Goal: Task Accomplishment & Management: Manage account settings

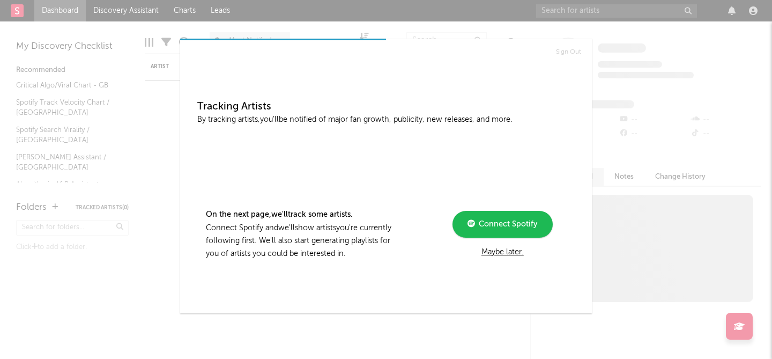
click at [499, 252] on div "Maybe later." at bounding box center [503, 252] width 144 height 13
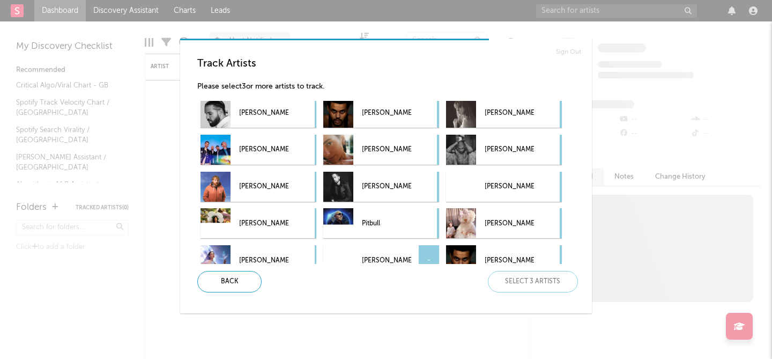
scroll to position [43, 0]
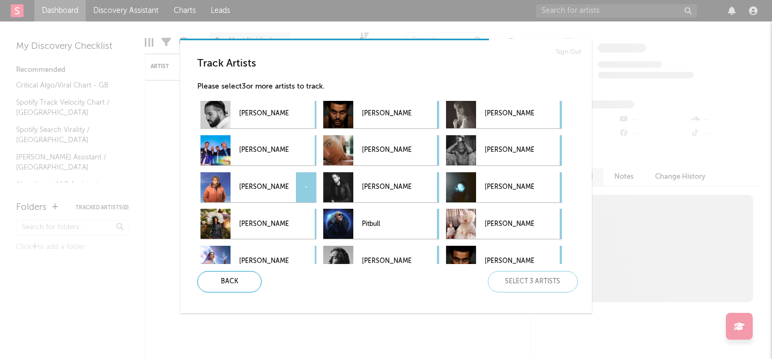
click at [300, 193] on div "-" at bounding box center [306, 187] width 20 height 30
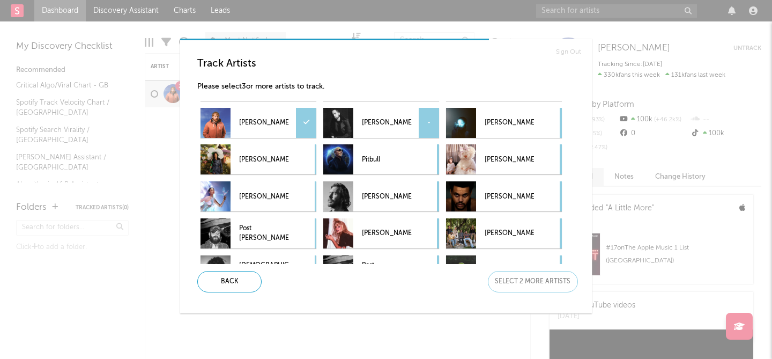
scroll to position [206, 0]
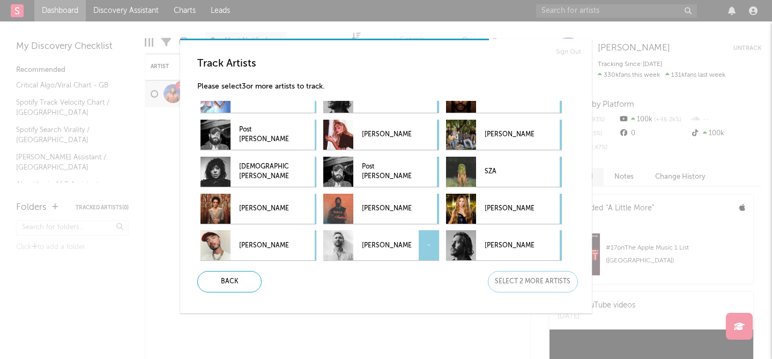
click at [392, 245] on p "[PERSON_NAME]" at bounding box center [386, 245] width 49 height 24
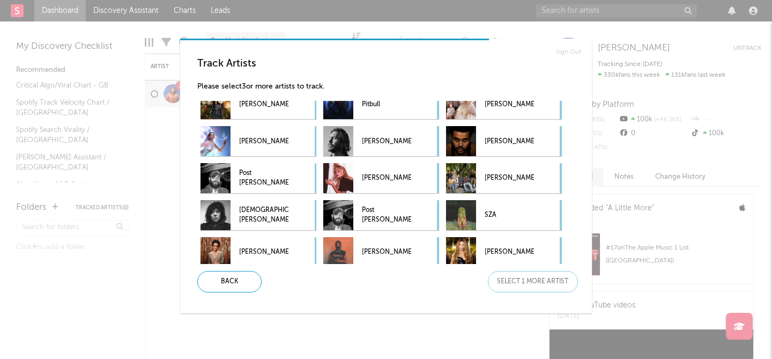
scroll to position [0, 0]
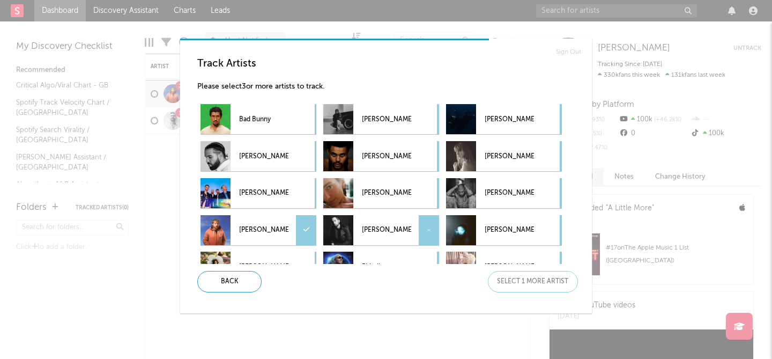
click at [370, 233] on p "[PERSON_NAME]" at bounding box center [386, 230] width 49 height 24
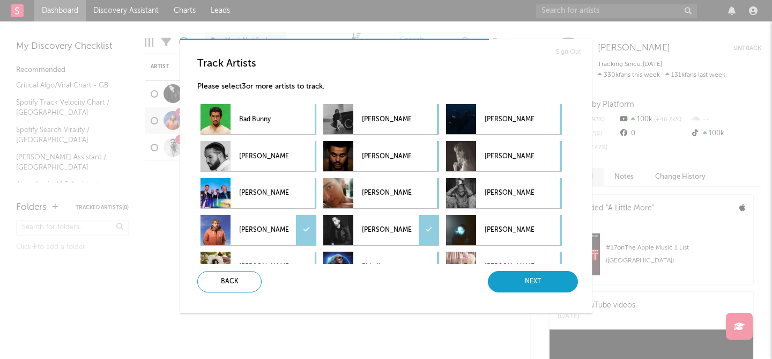
click at [514, 281] on div "Next" at bounding box center [533, 281] width 90 height 21
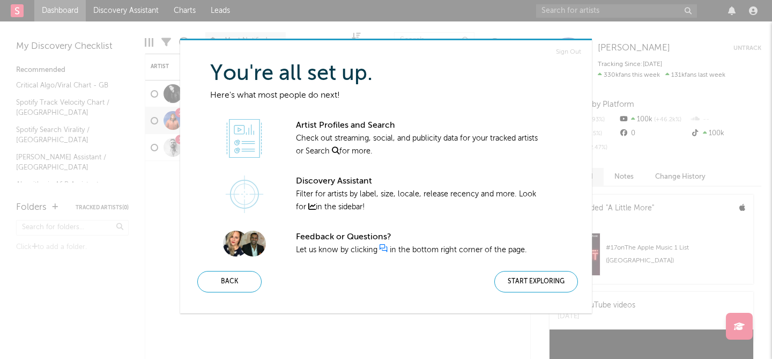
click at [514, 281] on div "Start Exploring" at bounding box center [537, 281] width 84 height 21
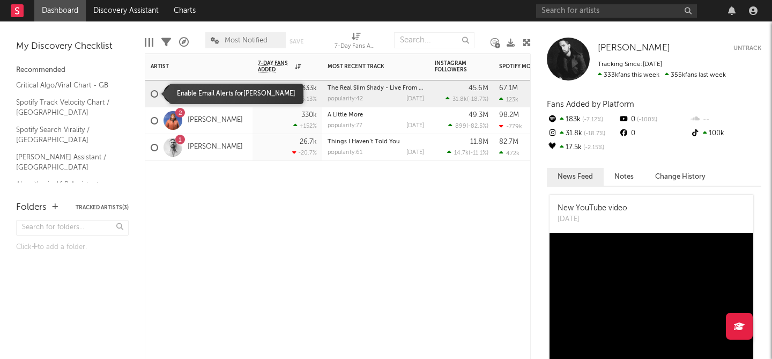
click at [154, 93] on div at bounding box center [155, 94] width 8 height 8
click at [151, 93] on input "checkbox" at bounding box center [151, 94] width 0 height 10
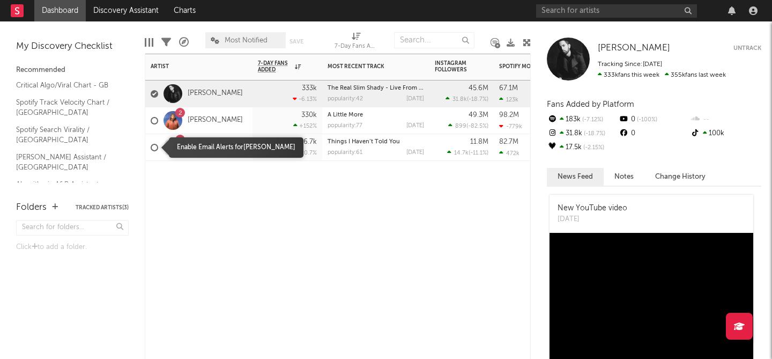
click at [155, 146] on div at bounding box center [155, 148] width 8 height 8
click at [151, 146] on input "checkbox" at bounding box center [151, 148] width 0 height 10
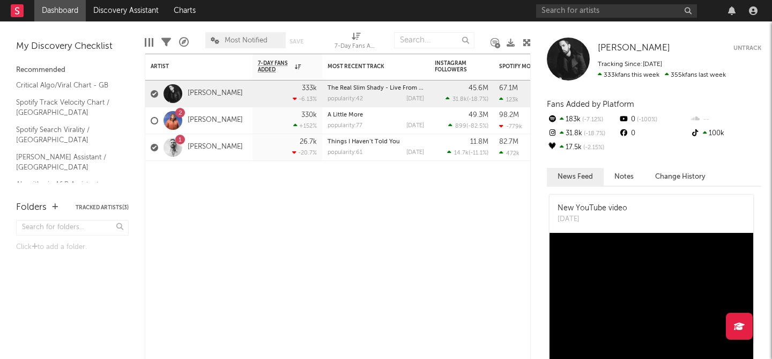
click at [752, 49] on button "Untrack" at bounding box center [748, 48] width 28 height 11
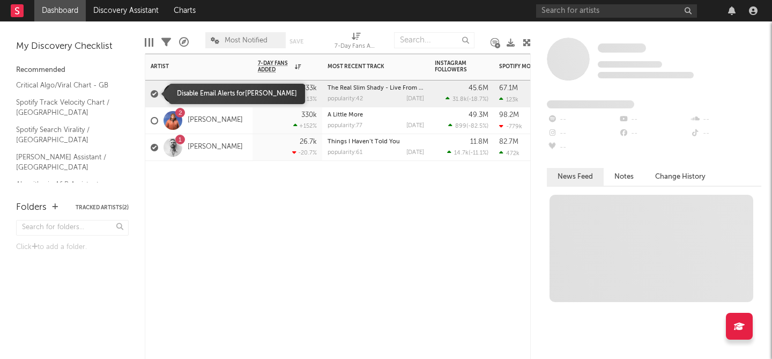
click at [155, 93] on div at bounding box center [155, 94] width 8 height 8
click at [151, 93] on input "checkbox" at bounding box center [151, 94] width 0 height 10
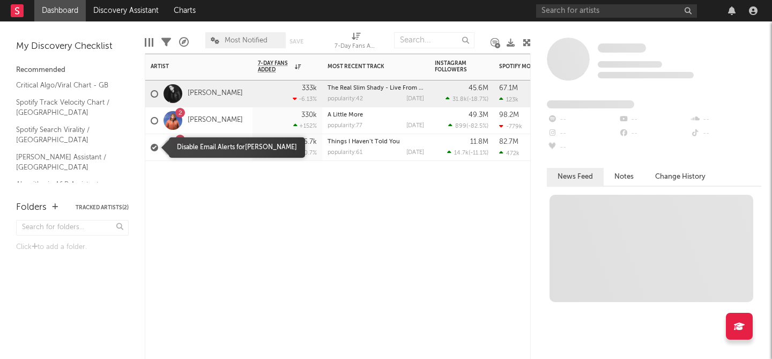
click at [153, 144] on div at bounding box center [155, 148] width 8 height 8
click at [151, 144] on input "checkbox" at bounding box center [151, 148] width 0 height 10
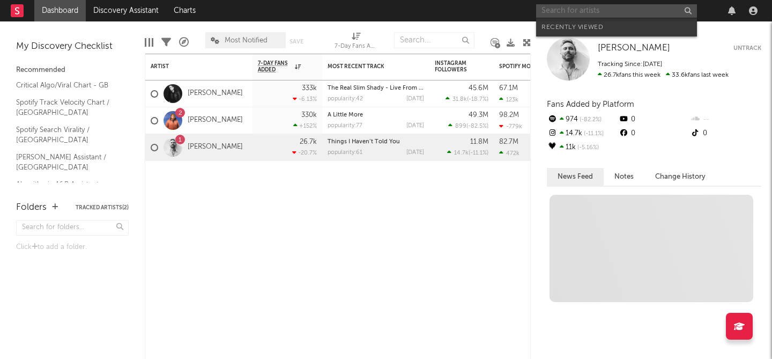
click at [622, 10] on input "text" at bounding box center [616, 10] width 161 height 13
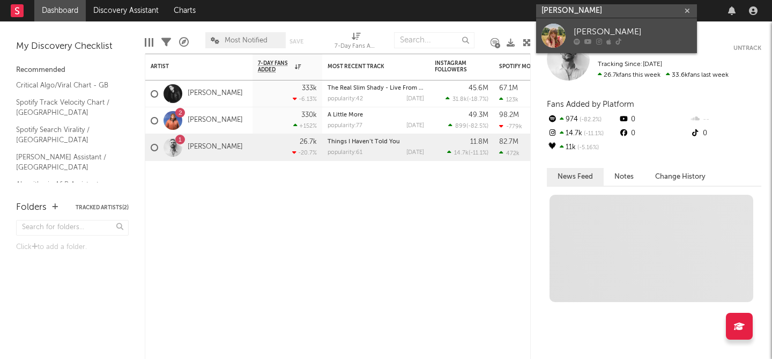
type input "nell mescal"
click at [601, 32] on div "Nell Mescal" at bounding box center [633, 32] width 118 height 13
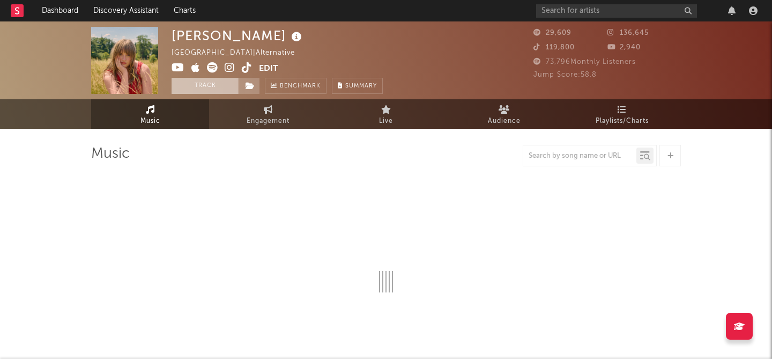
click at [199, 89] on button "Track" at bounding box center [205, 86] width 67 height 16
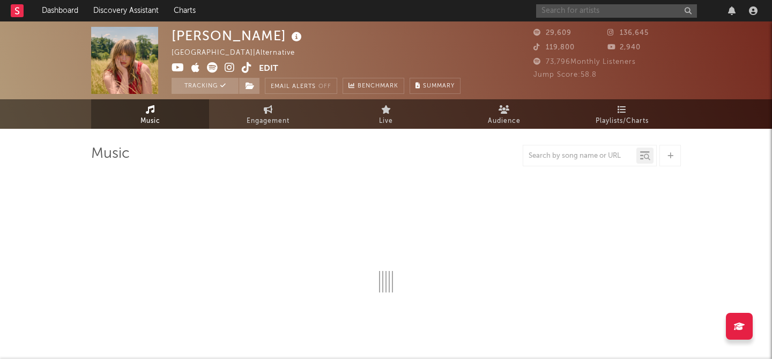
click at [632, 5] on input "text" at bounding box center [616, 10] width 161 height 13
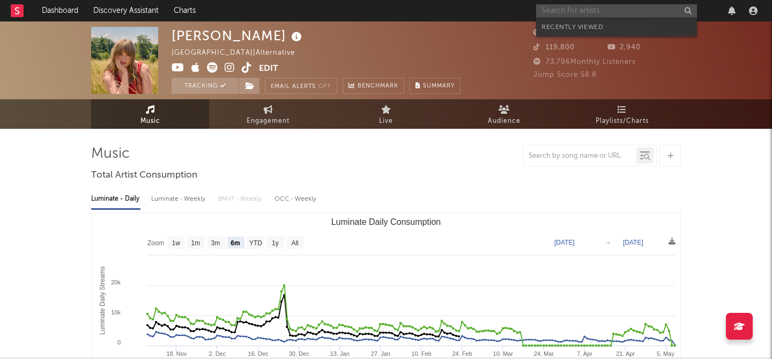
select select "6m"
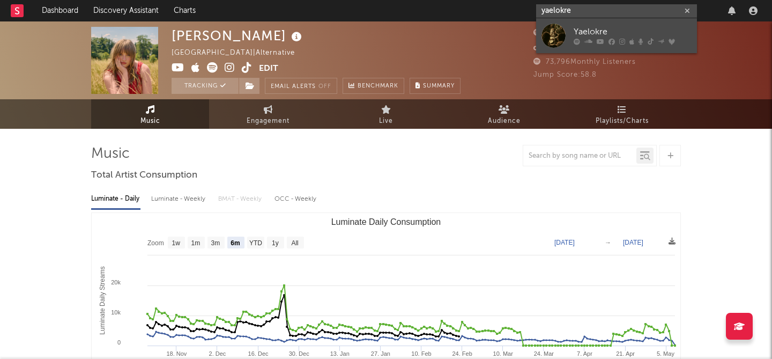
type input "yaelokre"
click at [585, 32] on div "Yaelokre" at bounding box center [633, 32] width 118 height 13
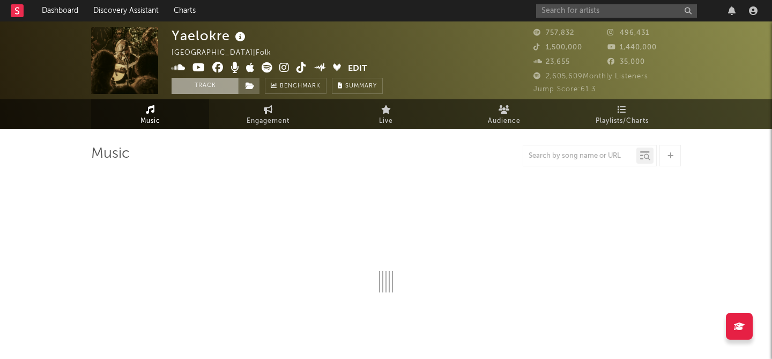
click at [220, 86] on button "Track" at bounding box center [205, 86] width 67 height 16
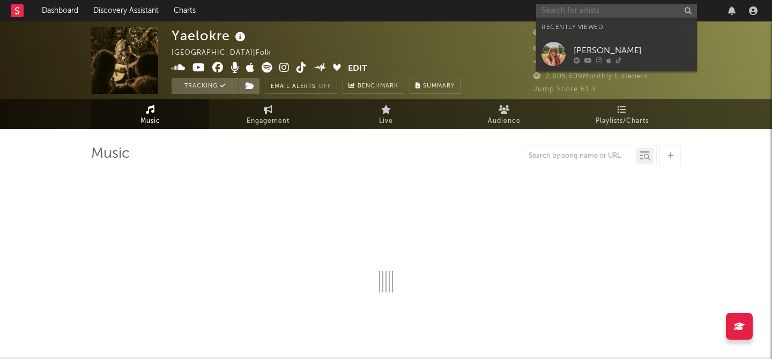
click at [575, 8] on input "text" at bounding box center [616, 10] width 161 height 13
select select "6m"
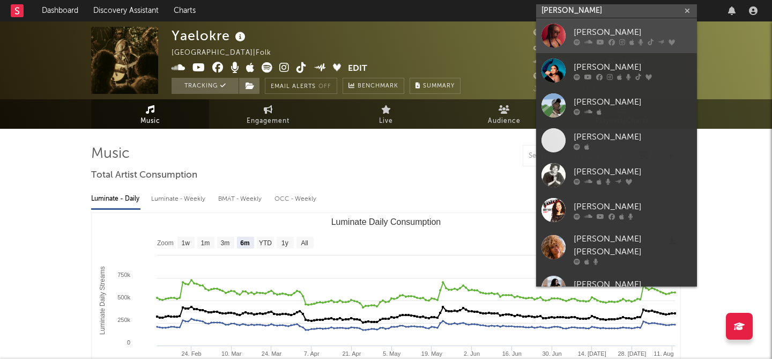
type input "mahalia"
click at [577, 29] on div "Mahalia" at bounding box center [633, 32] width 118 height 13
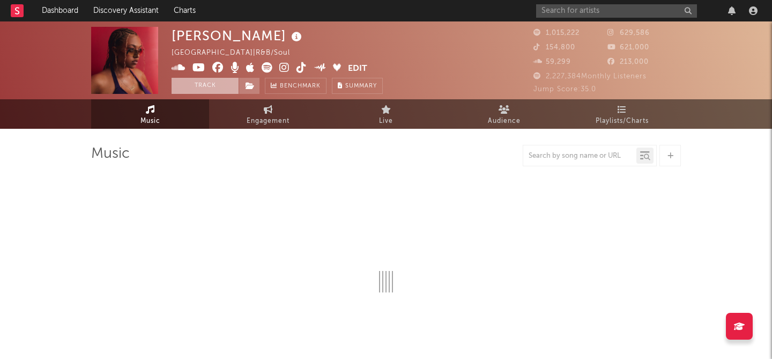
click at [207, 89] on button "Track" at bounding box center [205, 86] width 67 height 16
click at [559, 12] on input "text" at bounding box center [616, 10] width 161 height 13
type input "ed sh"
select select "6m"
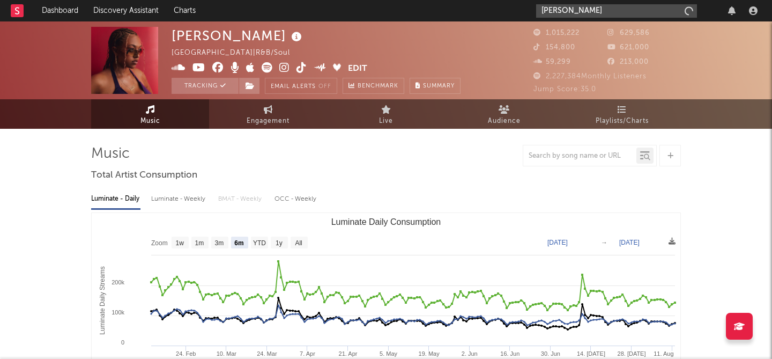
type input "ed sheer"
select select "6m"
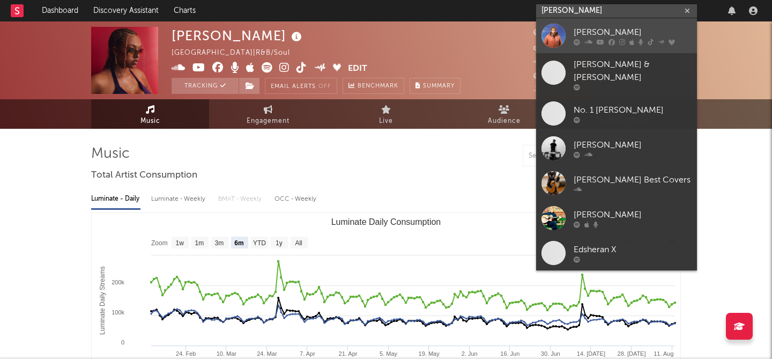
type input "ed sheeran"
click at [587, 32] on div "[PERSON_NAME]" at bounding box center [633, 32] width 118 height 13
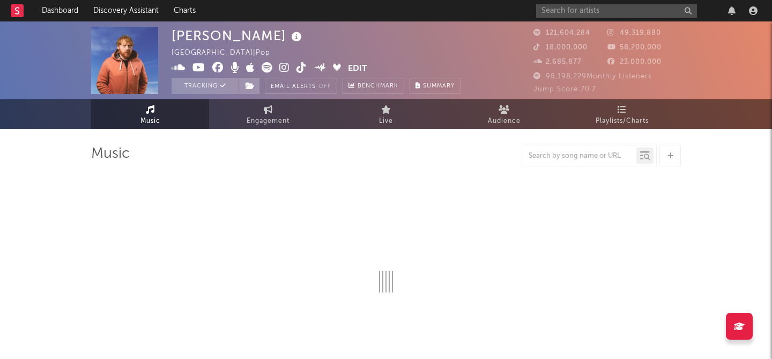
click at [20, 12] on rect at bounding box center [17, 10] width 13 height 13
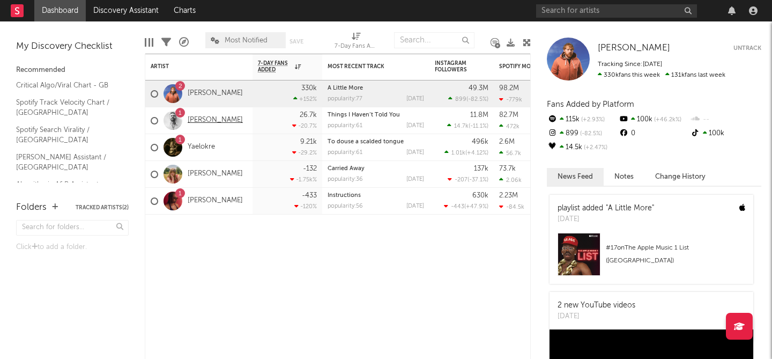
click at [196, 120] on link "[PERSON_NAME]" at bounding box center [215, 120] width 55 height 9
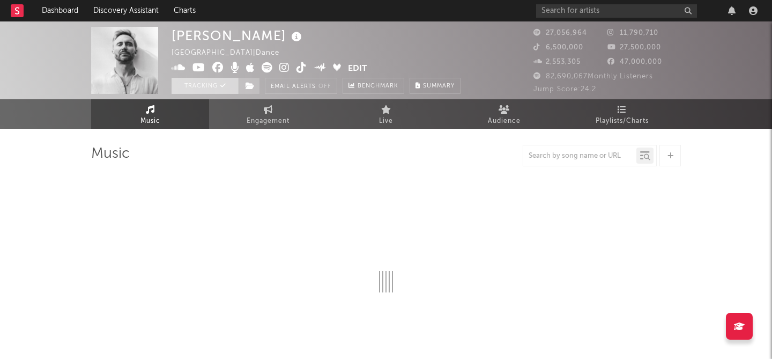
click at [208, 85] on button "Tracking" at bounding box center [205, 86] width 67 height 16
click at [20, 12] on rect at bounding box center [17, 10] width 13 height 13
